Goal: Transaction & Acquisition: Purchase product/service

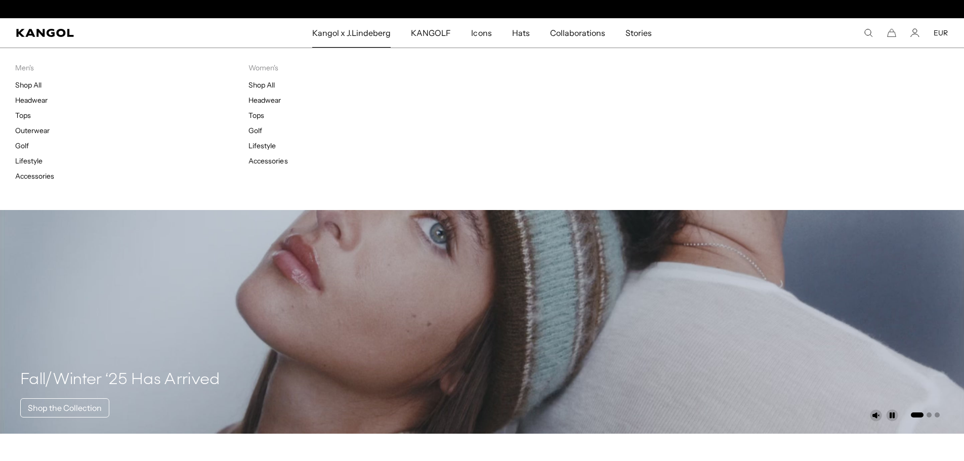
scroll to position [0, 208]
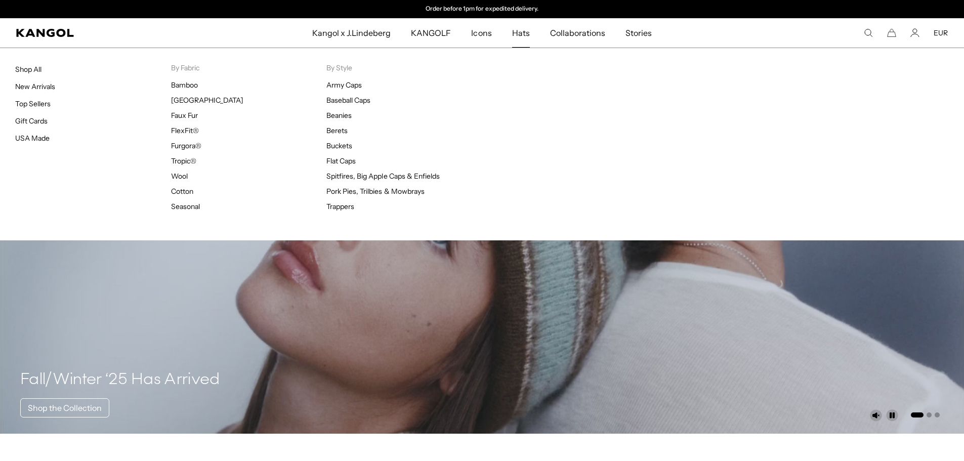
click at [520, 33] on span "Hats" at bounding box center [521, 32] width 18 height 29
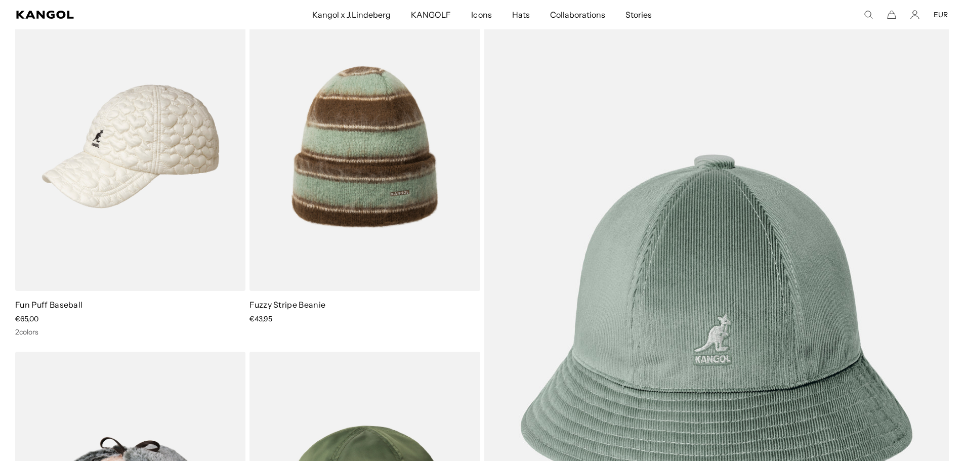
click at [32, 8] on comp-header "Kangol x J.Lindeberg Kangol x J.Lindeberg Men's Shop All Headwear Tops Outerwea…" at bounding box center [482, 14] width 964 height 29
click at [33, 14] on icon "Kangol" at bounding box center [45, 15] width 58 height 8
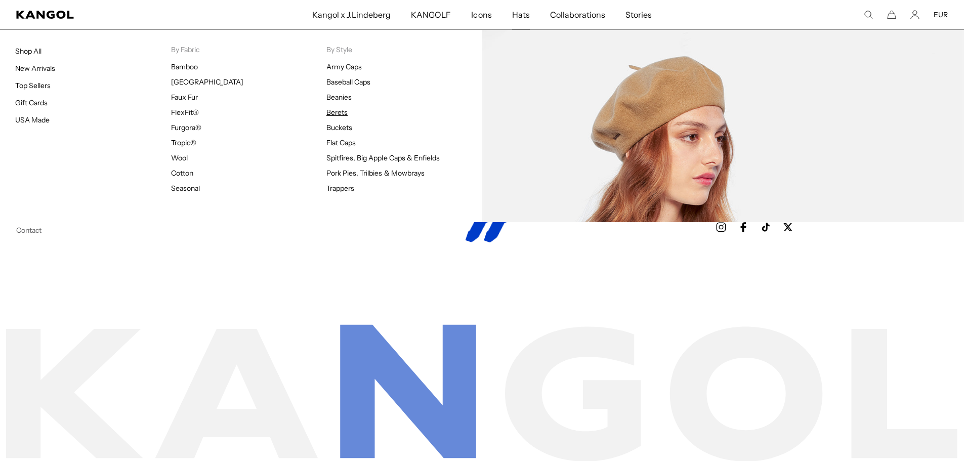
scroll to position [0, 208]
click at [340, 113] on link "Berets" at bounding box center [336, 112] width 21 height 9
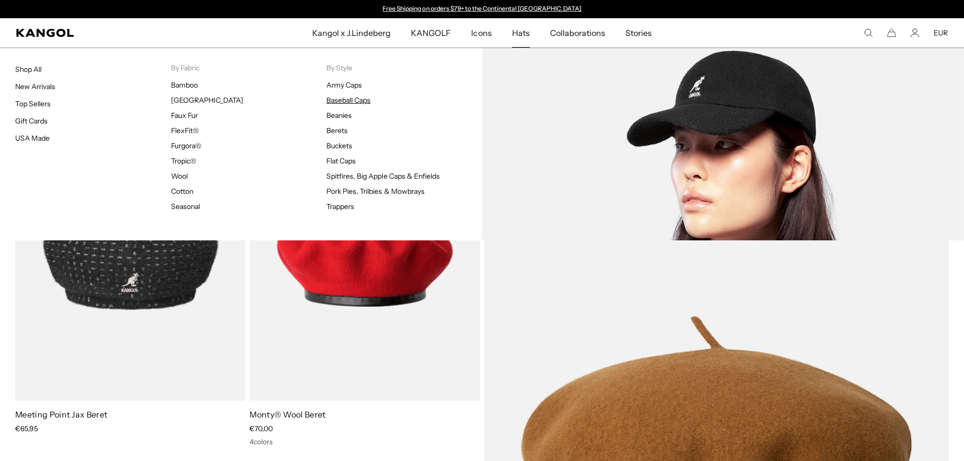
click at [337, 101] on link "Baseball Caps" at bounding box center [348, 100] width 44 height 9
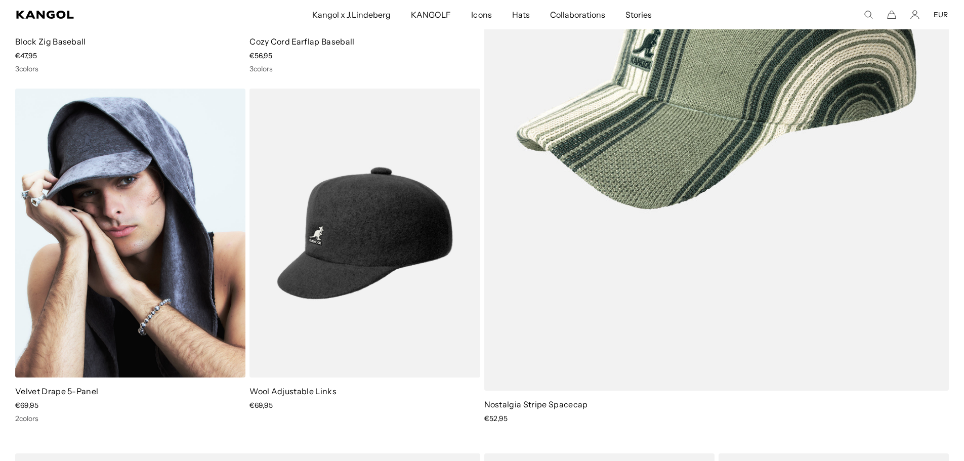
scroll to position [405, 0]
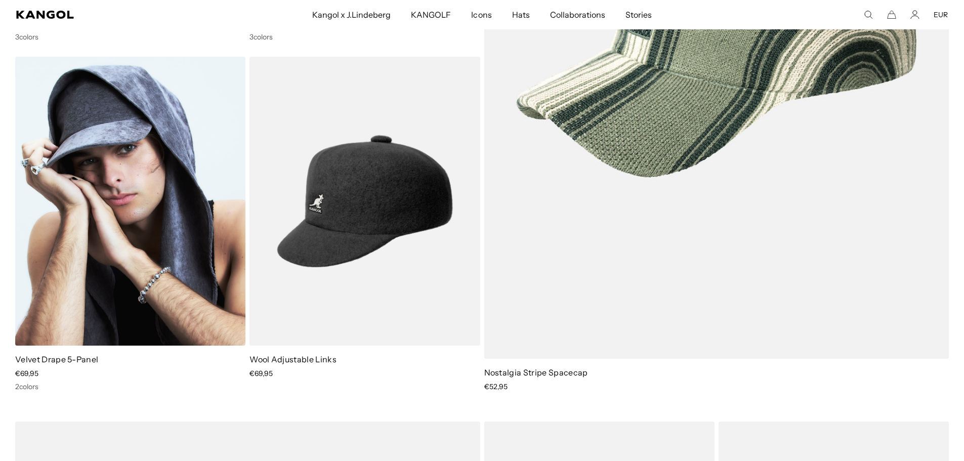
click at [175, 257] on img at bounding box center [130, 201] width 230 height 289
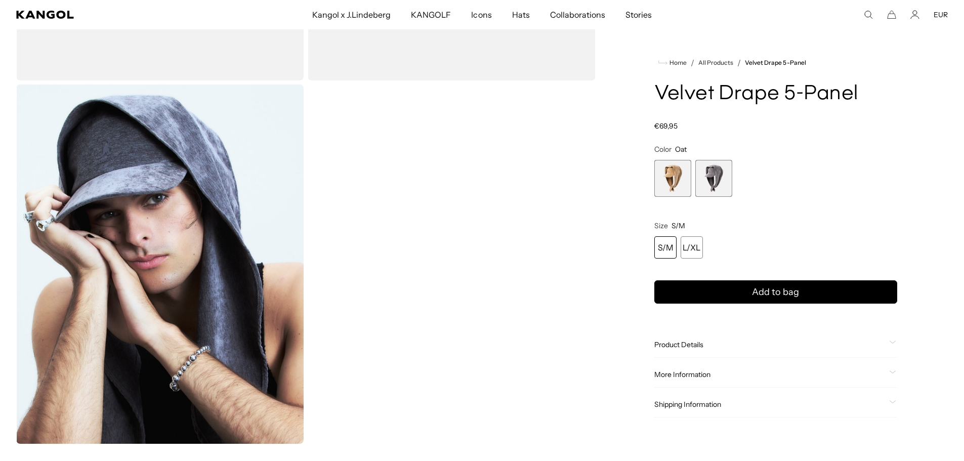
scroll to position [0, 208]
click at [718, 181] on span "2 of 2" at bounding box center [713, 178] width 37 height 37
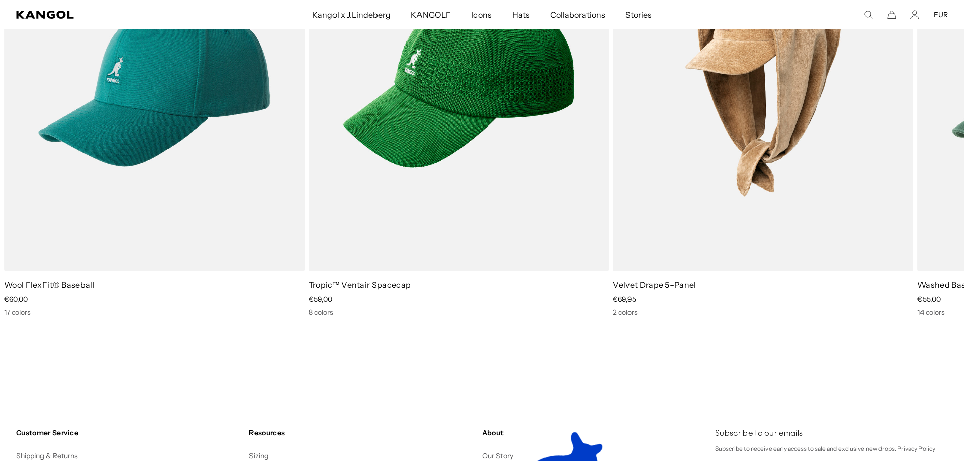
scroll to position [0, 208]
